Goal: Information Seeking & Learning: Find specific fact

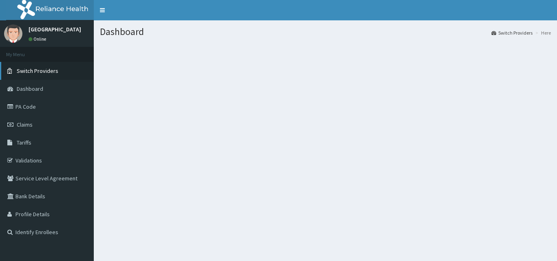
click at [43, 71] on span "Switch Providers" at bounding box center [38, 70] width 42 height 7
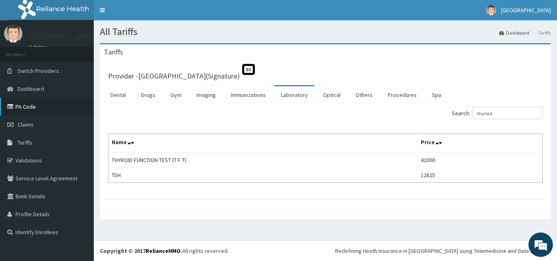
click at [29, 103] on link "PA Code" at bounding box center [47, 107] width 94 height 18
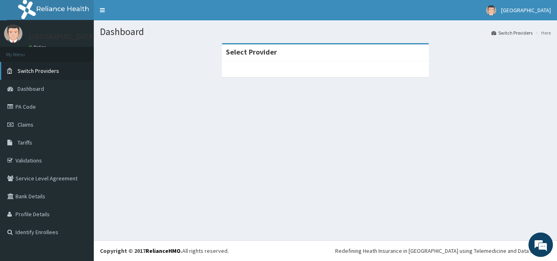
click at [45, 73] on span "Switch Providers" at bounding box center [39, 70] width 42 height 7
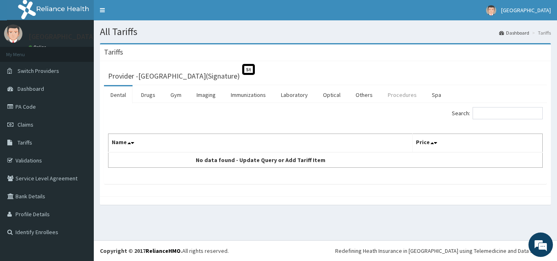
click at [387, 96] on link "Procedures" at bounding box center [402, 94] width 42 height 17
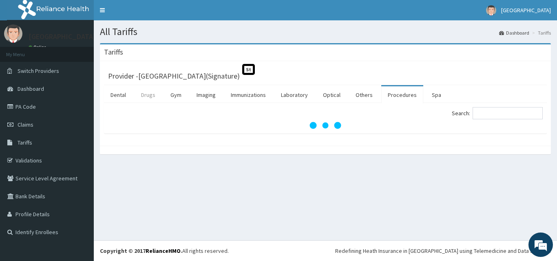
click at [144, 97] on link "Drugs" at bounding box center [147, 94] width 27 height 17
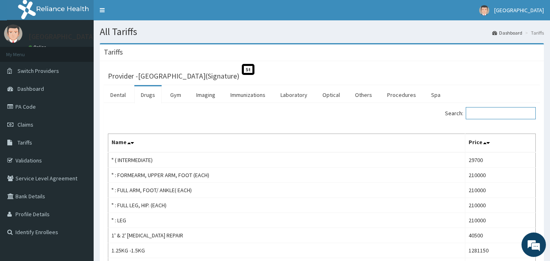
click at [497, 116] on input "Search:" at bounding box center [501, 113] width 70 height 12
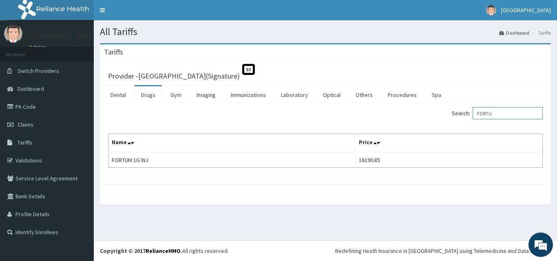
type input "FORTU"
click at [466, 74] on div "Provider - Princess Medical Center(Signature) St" at bounding box center [325, 74] width 434 height 11
click at [50, 110] on link "PA Code" at bounding box center [47, 107] width 94 height 18
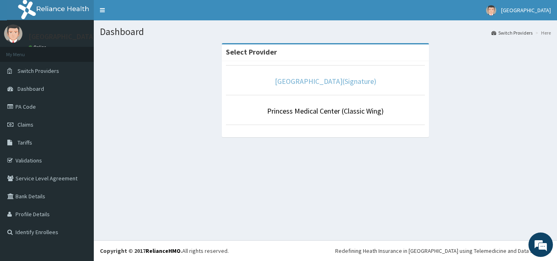
click at [319, 79] on link "[GEOGRAPHIC_DATA](Signature)" at bounding box center [325, 81] width 101 height 9
click at [329, 81] on link "[GEOGRAPHIC_DATA](Signature)" at bounding box center [325, 81] width 101 height 9
click at [330, 81] on link "[GEOGRAPHIC_DATA](Signature)" at bounding box center [325, 81] width 101 height 9
click at [325, 82] on link "[GEOGRAPHIC_DATA](Signature)" at bounding box center [325, 81] width 101 height 9
click at [355, 82] on link "Princess Medical Center(Signature)" at bounding box center [325, 81] width 101 height 9
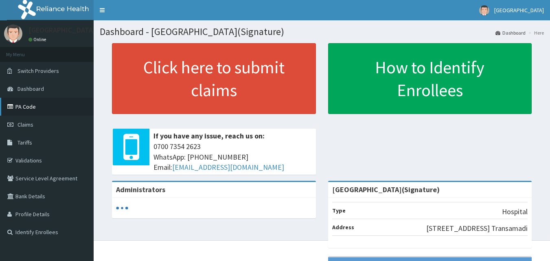
click at [19, 109] on link "PA Code" at bounding box center [47, 107] width 94 height 18
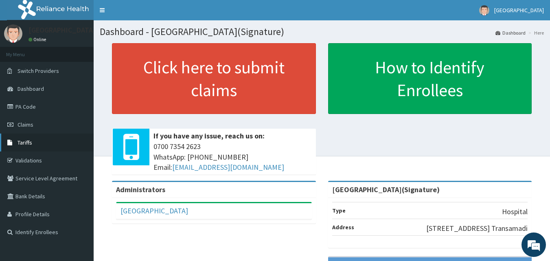
click at [41, 144] on link "Tariffs" at bounding box center [47, 143] width 94 height 18
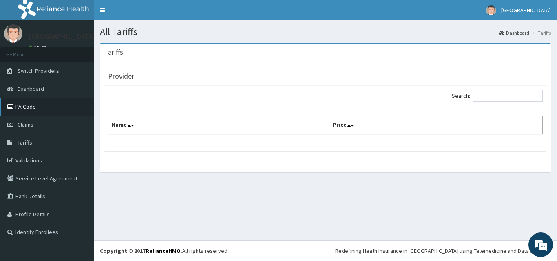
click at [43, 104] on link "PA Code" at bounding box center [47, 107] width 94 height 18
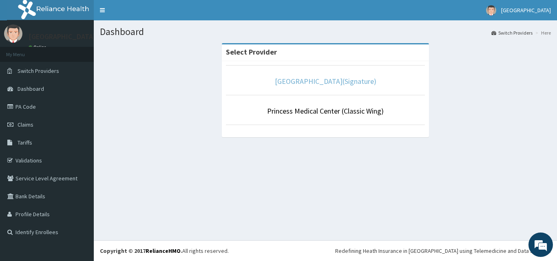
click at [341, 82] on link "[GEOGRAPHIC_DATA](Signature)" at bounding box center [325, 81] width 101 height 9
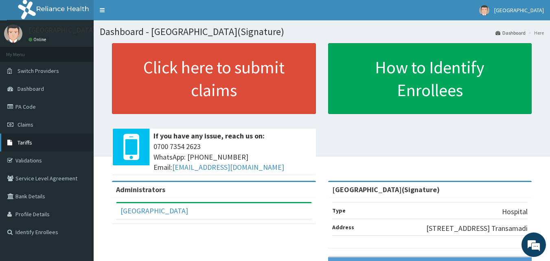
click at [33, 141] on link "Tariffs" at bounding box center [47, 143] width 94 height 18
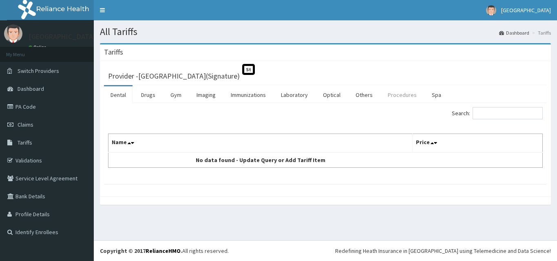
click at [390, 96] on link "Procedures" at bounding box center [402, 94] width 42 height 17
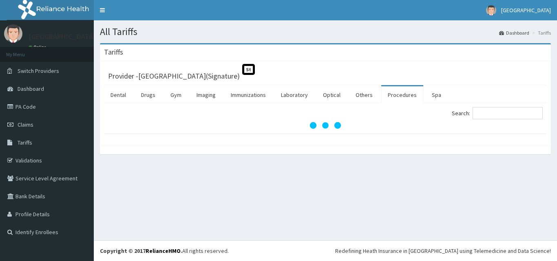
click at [527, 106] on div "Search:" at bounding box center [325, 118] width 442 height 31
click at [524, 112] on input "Search:" at bounding box center [507, 113] width 70 height 12
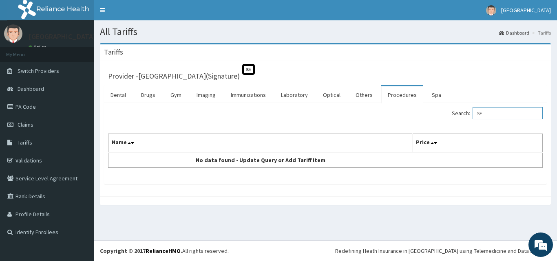
type input "S"
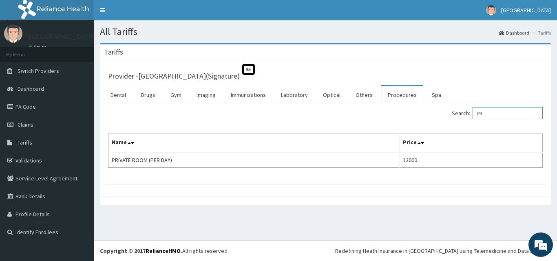
type input "P"
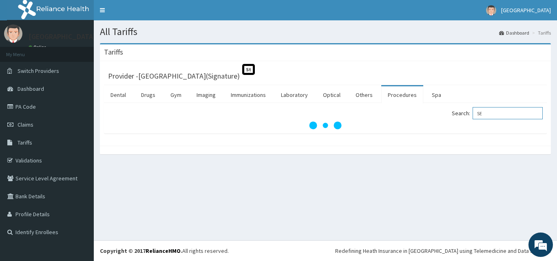
type input "S"
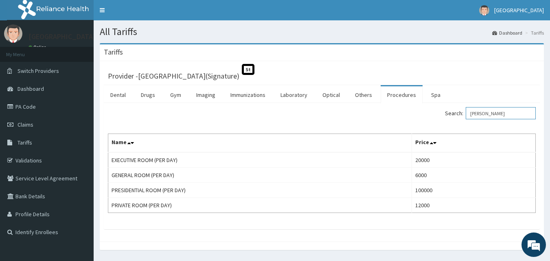
type input "[PERSON_NAME]"
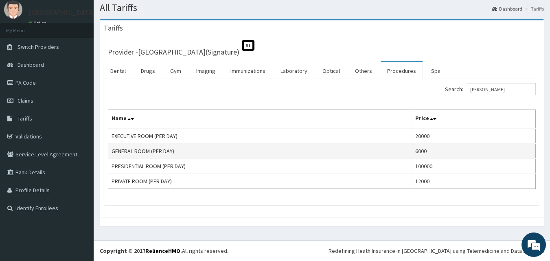
drag, startPoint x: 415, startPoint y: 149, endPoint x: 298, endPoint y: 99, distance: 127.6
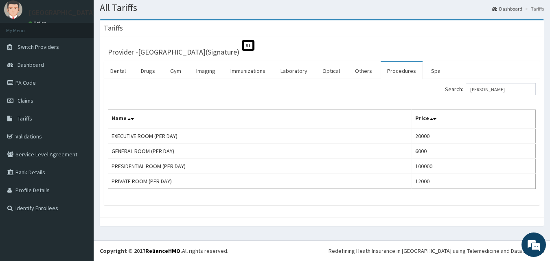
drag, startPoint x: 298, startPoint y: 99, endPoint x: 257, endPoint y: 97, distance: 41.2
click at [257, 97] on div "Search: [PERSON_NAME]" at bounding box center [322, 90] width 440 height 14
click at [48, 84] on link "PA Code" at bounding box center [47, 83] width 94 height 18
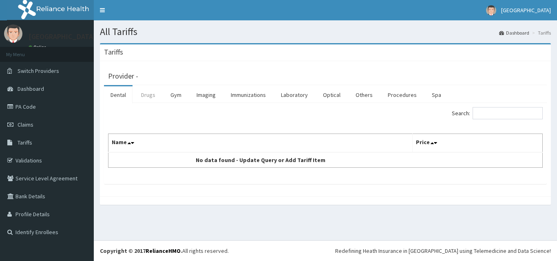
click at [147, 100] on link "Drugs" at bounding box center [147, 94] width 27 height 17
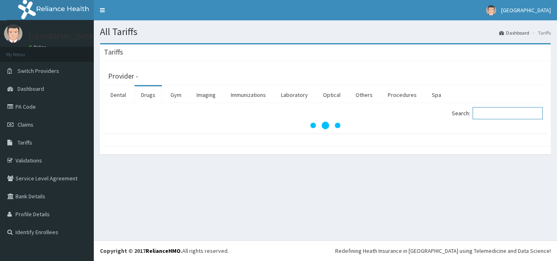
click at [504, 114] on input "Search:" at bounding box center [507, 113] width 70 height 12
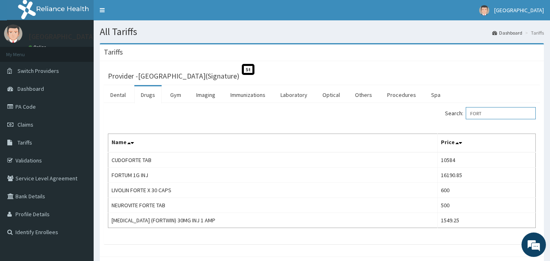
type input "FORT"
click at [15, 107] on icon at bounding box center [11, 107] width 8 height 6
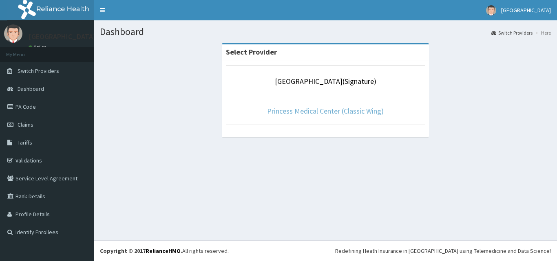
click at [279, 110] on link "Princess Medical Center (Classic Wing)" at bounding box center [325, 110] width 117 height 9
click at [274, 112] on link "Princess Medical Center (Classic Wing)" at bounding box center [325, 110] width 117 height 9
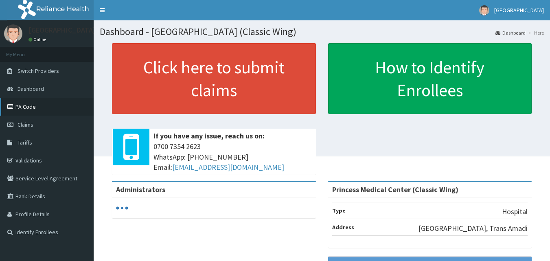
click at [42, 103] on link "PA Code" at bounding box center [47, 107] width 94 height 18
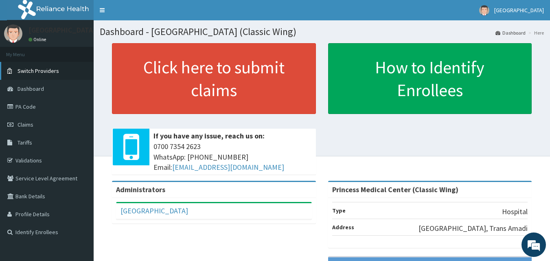
click at [57, 73] on span "Switch Providers" at bounding box center [39, 70] width 42 height 7
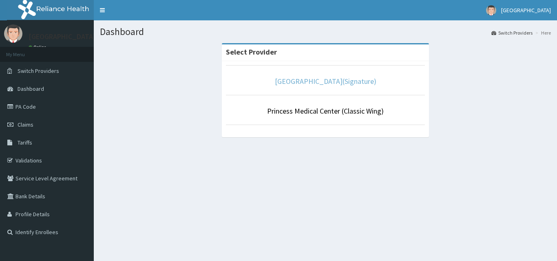
click at [339, 81] on link "[GEOGRAPHIC_DATA](Signature)" at bounding box center [325, 81] width 101 height 9
click at [338, 83] on link "[GEOGRAPHIC_DATA](Signature)" at bounding box center [325, 81] width 101 height 9
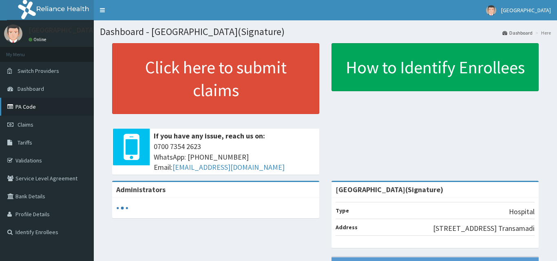
click at [32, 107] on link "PA Code" at bounding box center [47, 107] width 94 height 18
